Goal: Check status: Check status

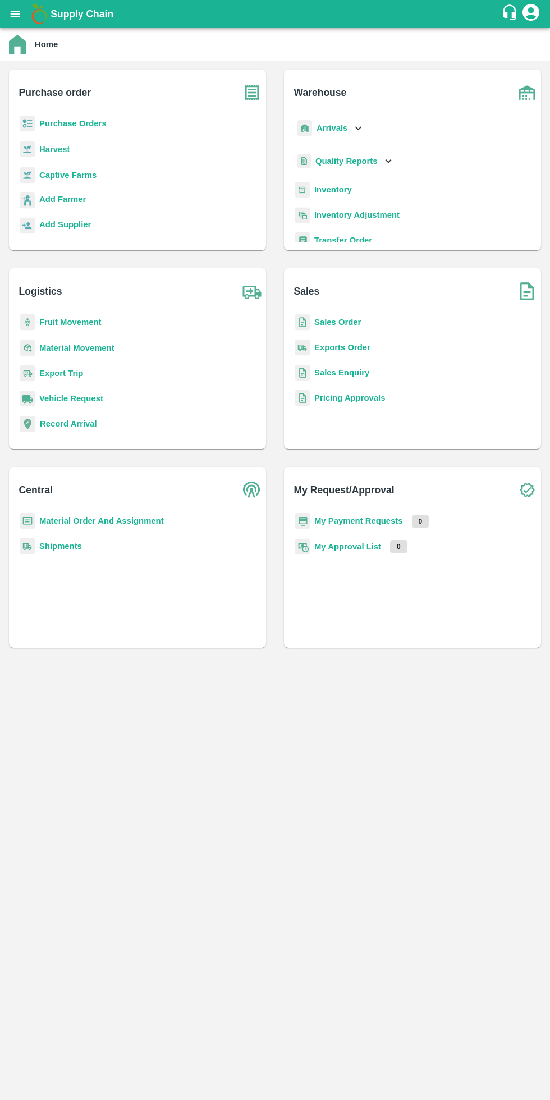
click at [342, 519] on b "My Payment Requests" at bounding box center [358, 520] width 89 height 9
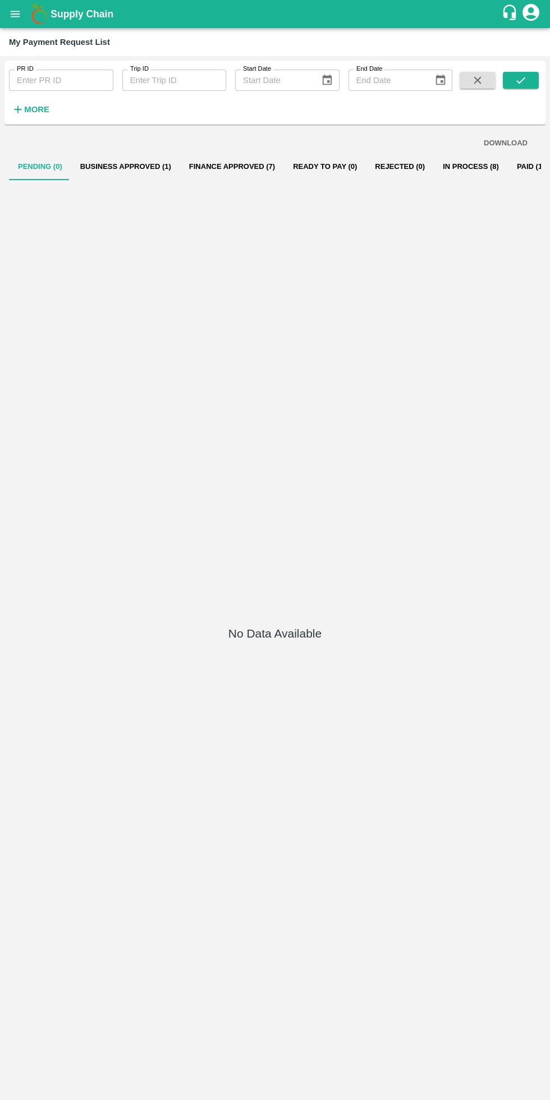
click at [142, 166] on button "Business Approved (1)" at bounding box center [125, 166] width 109 height 27
click at [105, 166] on button "Business Approved (1)" at bounding box center [125, 166] width 109 height 27
